Goal: Task Accomplishment & Management: Use online tool/utility

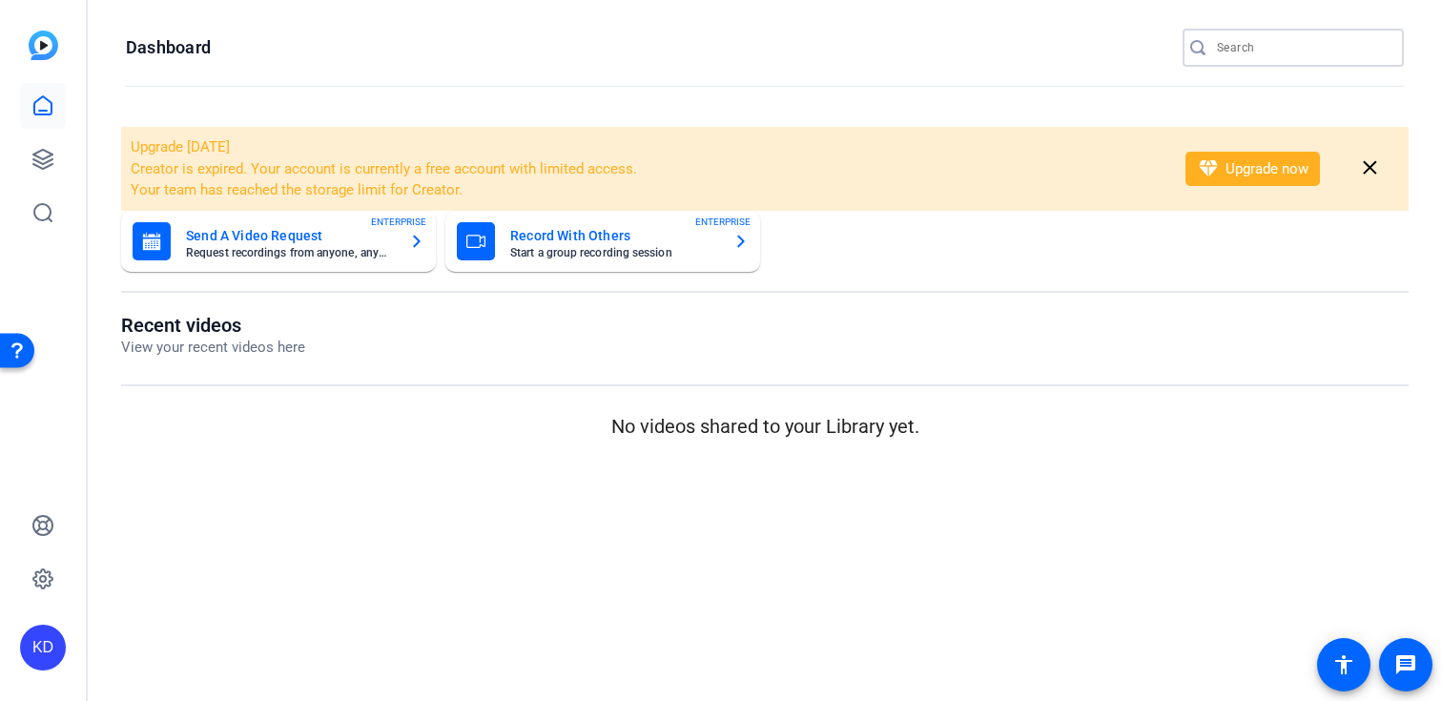
click at [1247, 42] on input "Search" at bounding box center [1303, 47] width 172 height 23
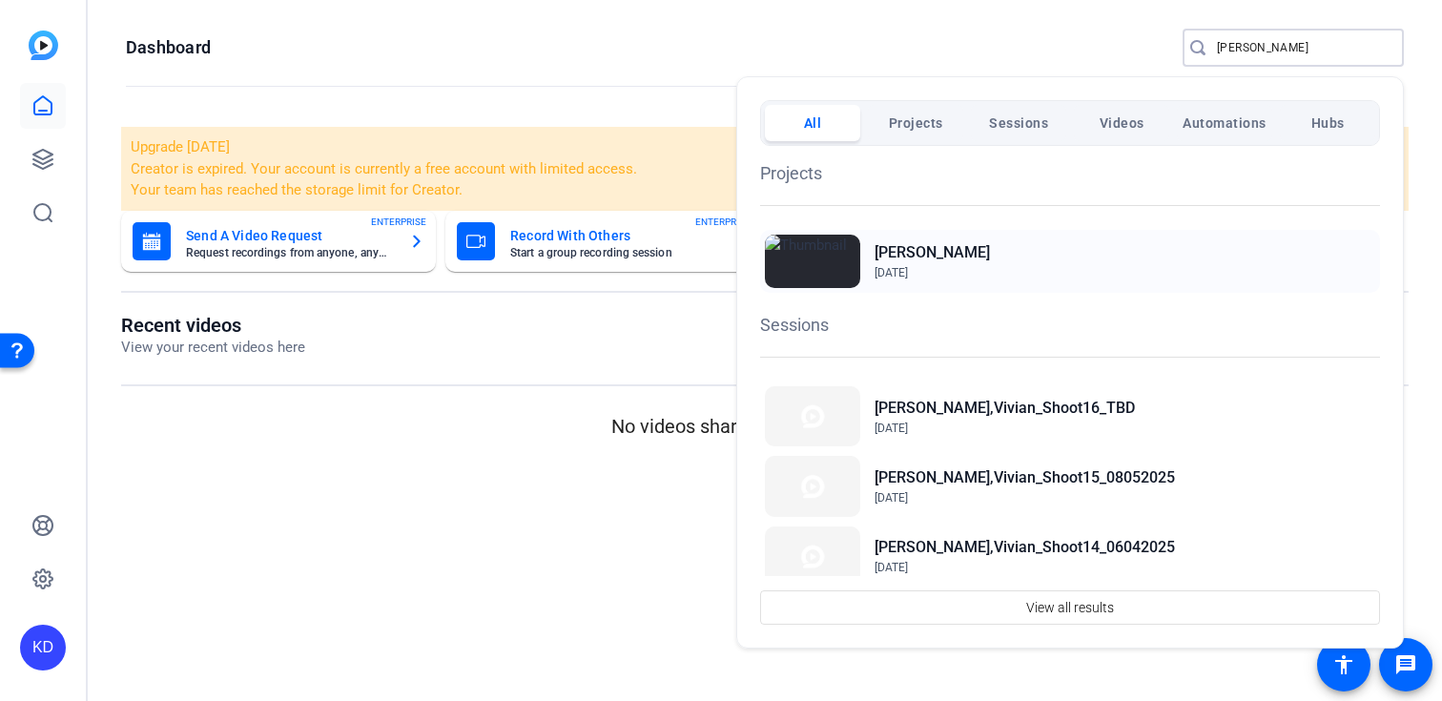
type input "fazio"
click at [938, 244] on h2 "[PERSON_NAME]" at bounding box center [932, 252] width 115 height 23
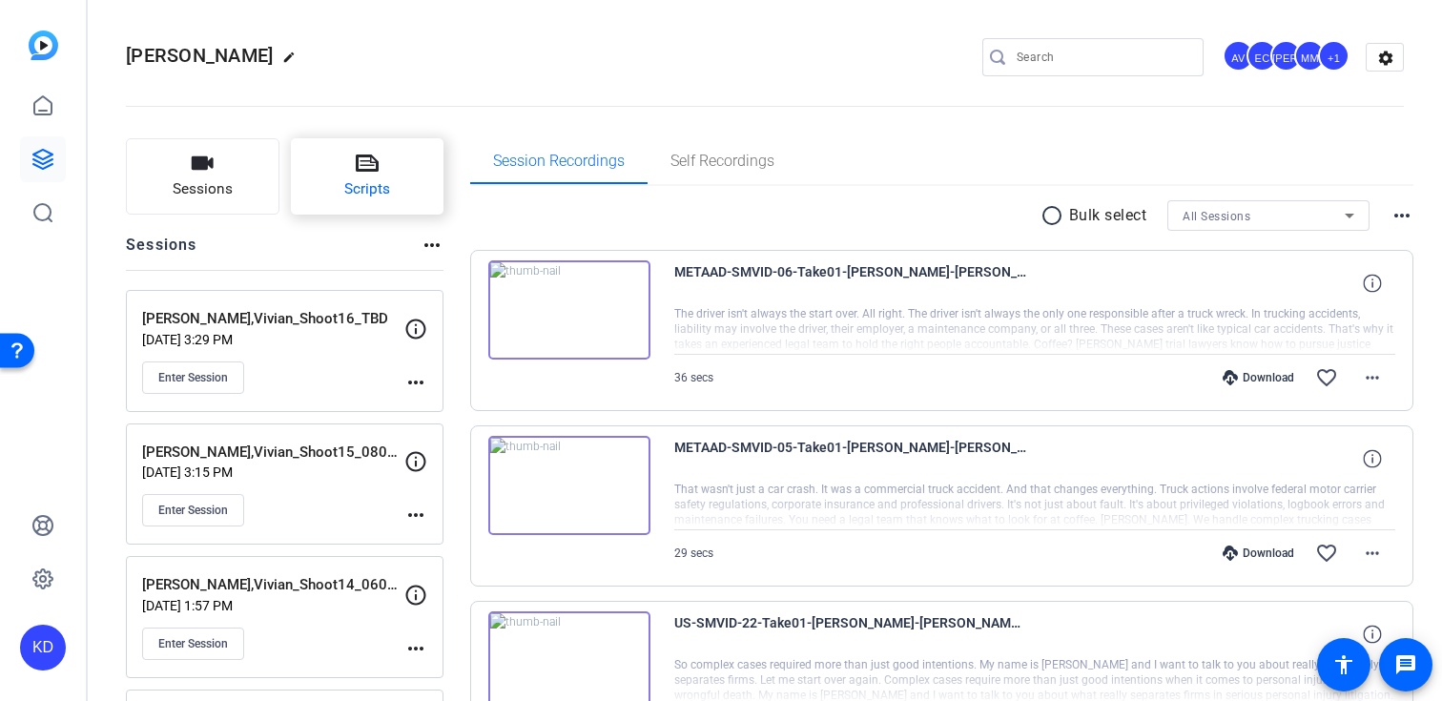
click at [383, 204] on button "Scripts" at bounding box center [368, 176] width 154 height 76
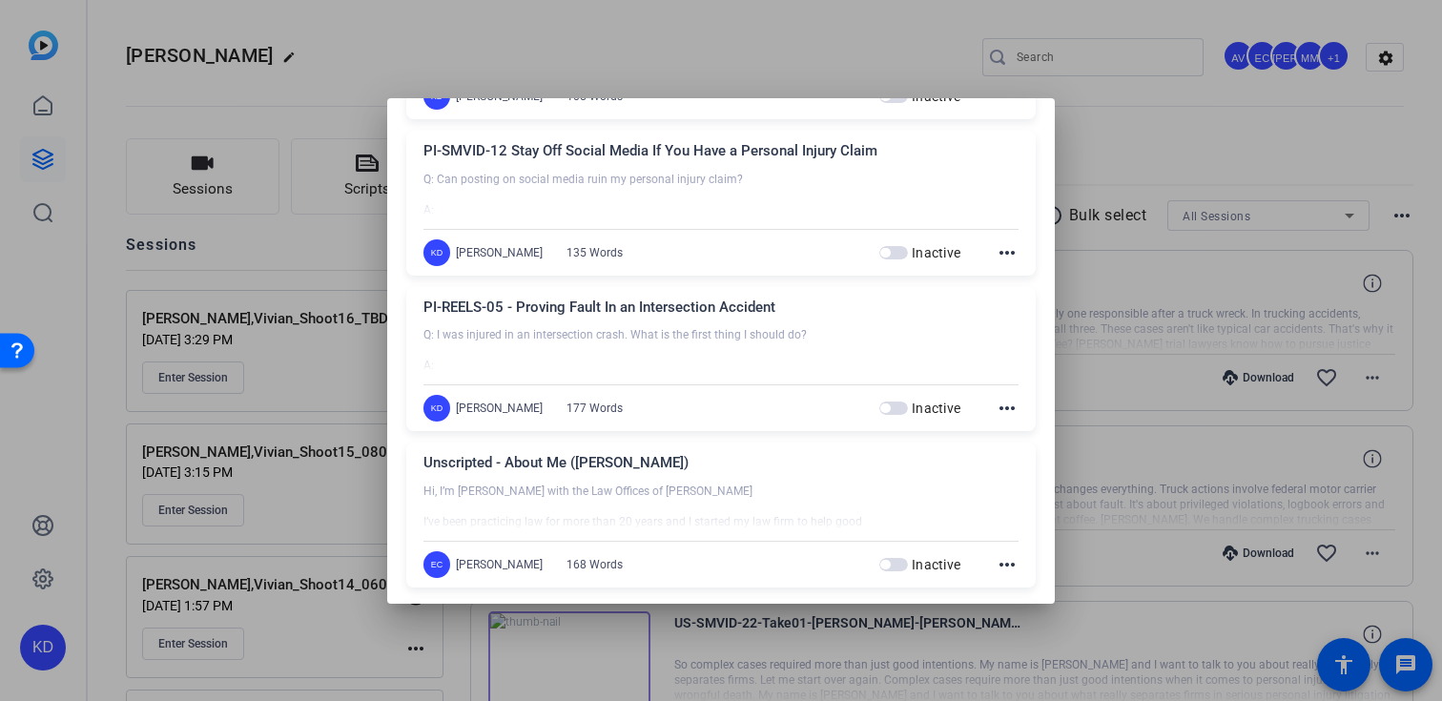
scroll to position [14761, 0]
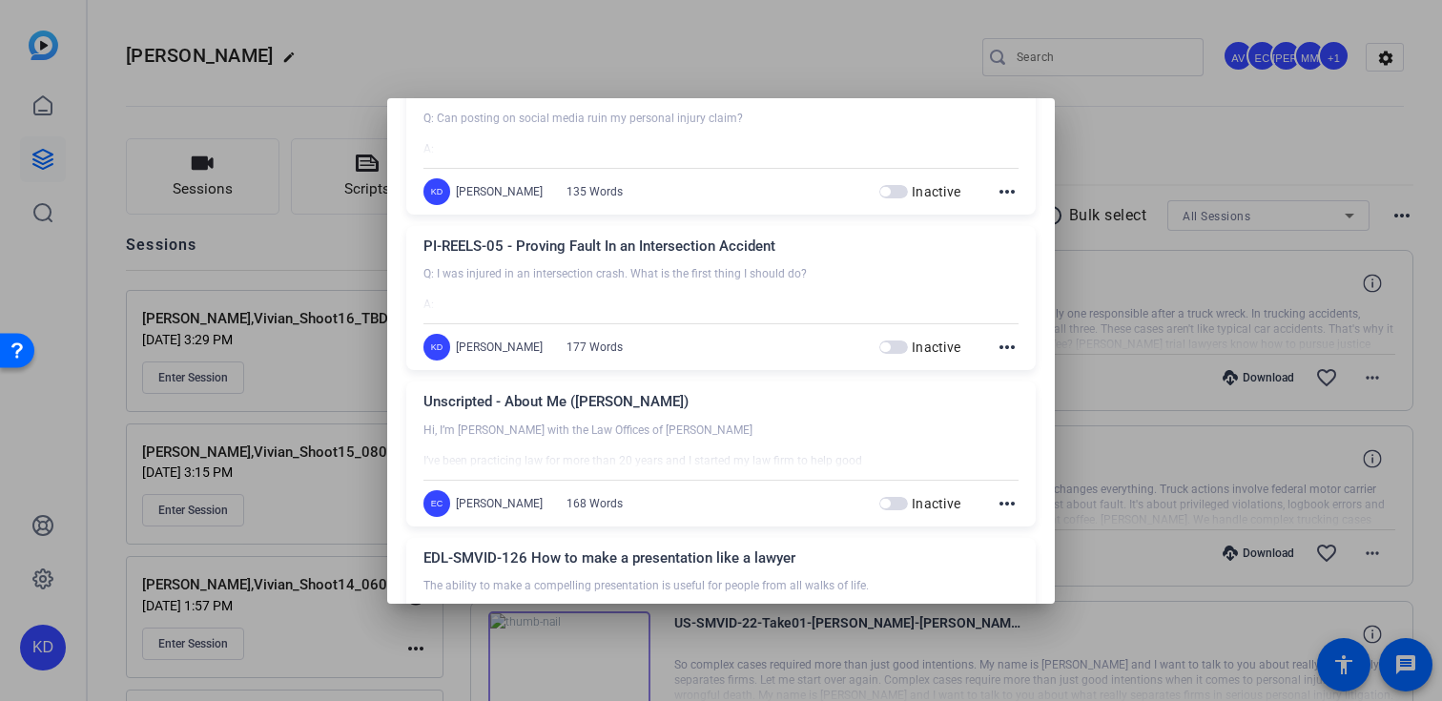
click at [1004, 499] on mat-icon "more_horiz" at bounding box center [1007, 503] width 23 height 23
click at [1018, 520] on span "Edit" at bounding box center [1049, 531] width 76 height 23
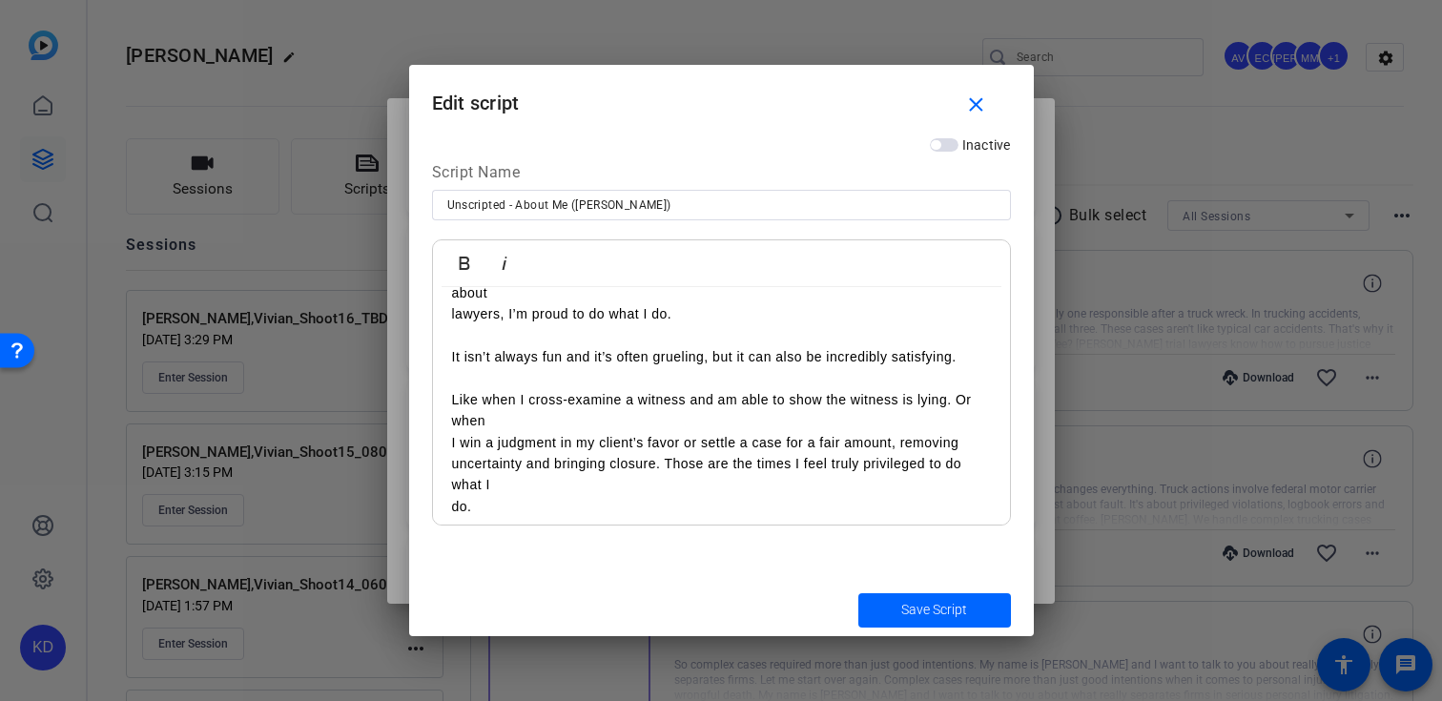
scroll to position [270, 0]
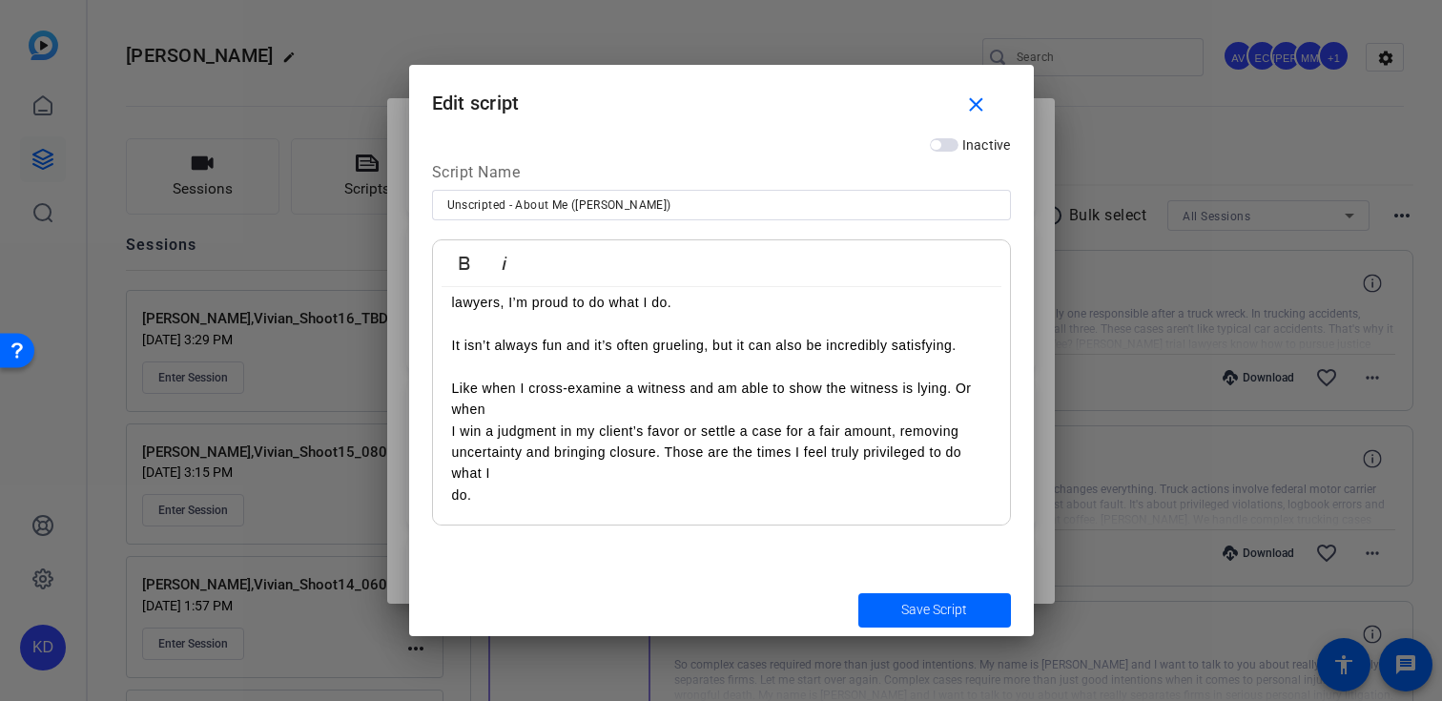
click at [443, 496] on div "Hi, I’m [PERSON_NAME] with the Law Offices of [PERSON_NAME] I’ve been practicin…" at bounding box center [721, 271] width 577 height 508
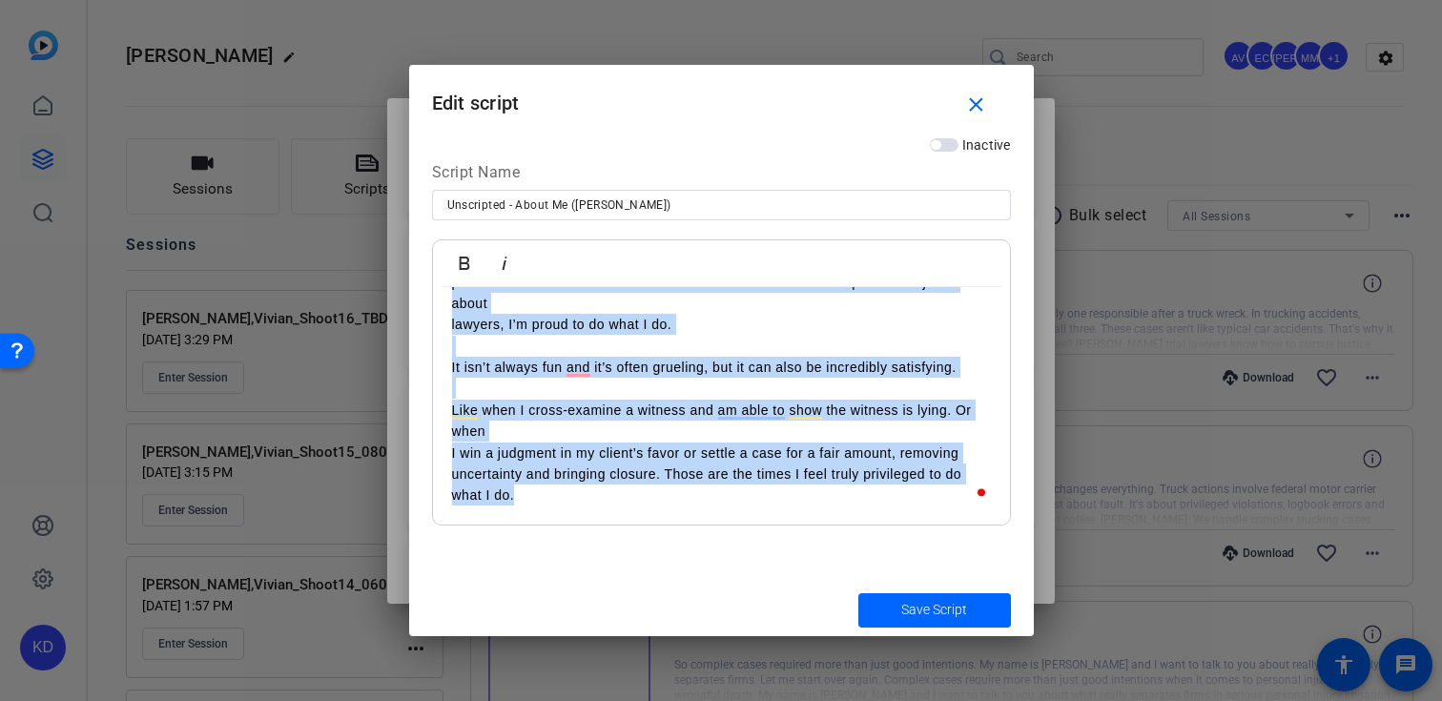
scroll to position [0, 0]
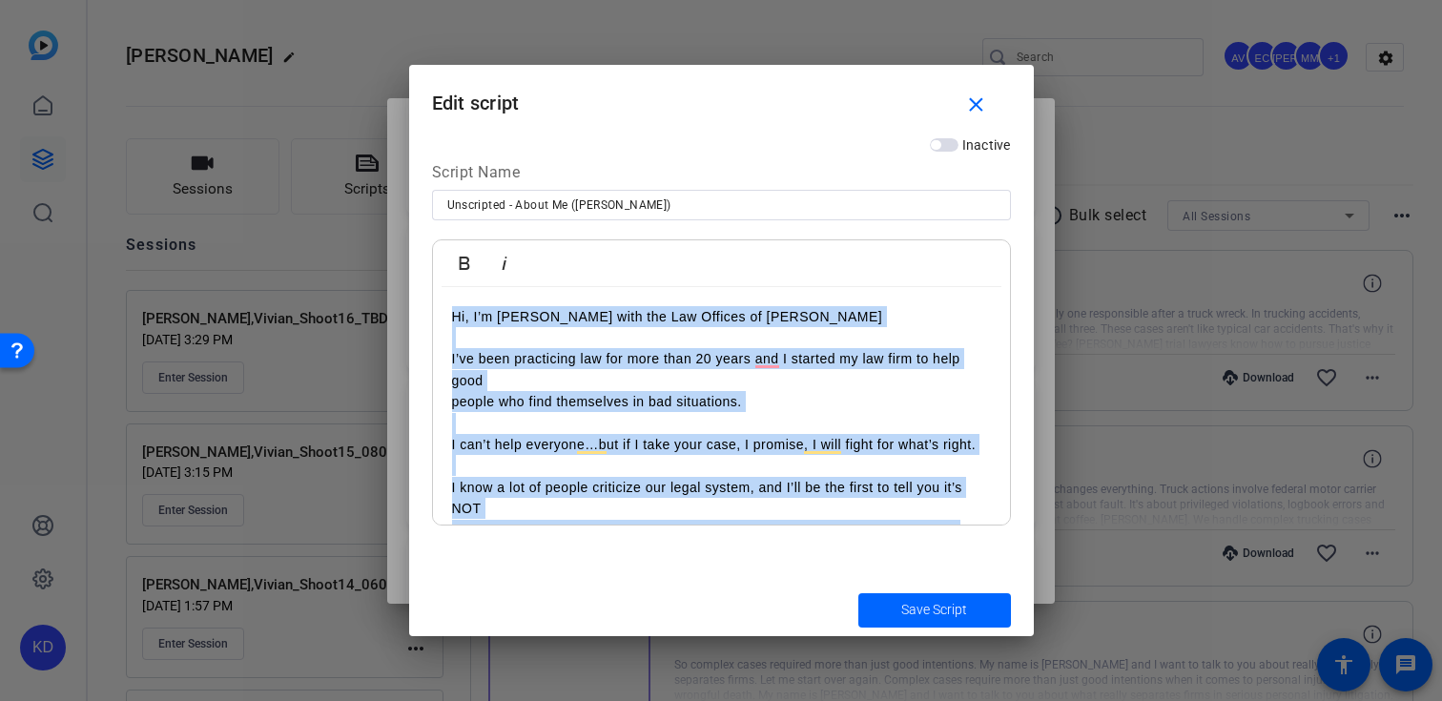
drag, startPoint x: 542, startPoint y: 495, endPoint x: 439, endPoint y: 162, distance: 348.5
click at [439, 162] on div "Script Name Unscripted - About Me ([PERSON_NAME]) Bold Italic Hi, I’m [PERSON_N…" at bounding box center [721, 343] width 579 height 364
copy div "Hi, I’m [PERSON_NAME] with the Law Offices of [PERSON_NAME] I’ve been practicin…"
click at [978, 105] on mat-icon "close" at bounding box center [976, 105] width 24 height 24
